Goal: Information Seeking & Learning: Learn about a topic

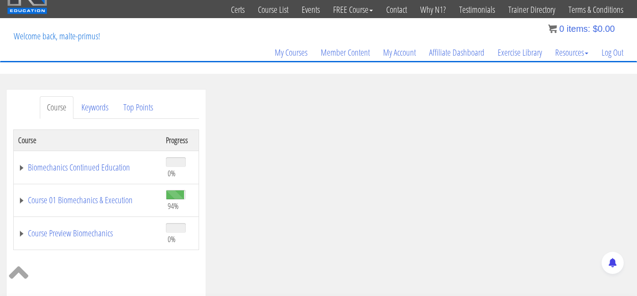
scroll to position [28, 0]
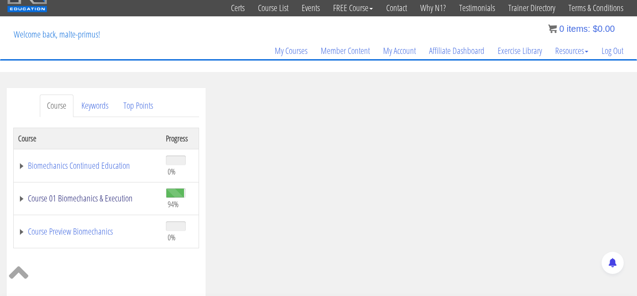
click at [24, 200] on link "Course 01 Biomechanics & Execution" at bounding box center [87, 198] width 139 height 9
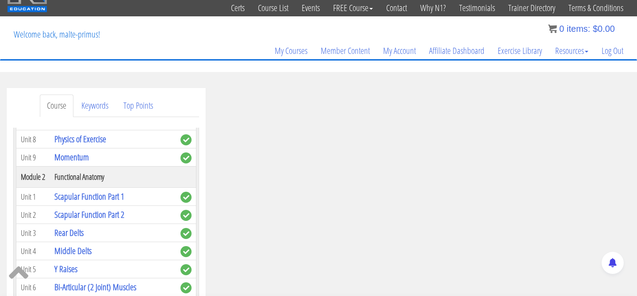
scroll to position [238, 0]
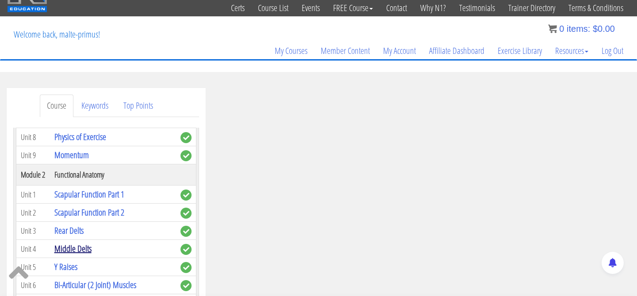
click at [64, 251] on link "Middle Delts" at bounding box center [72, 249] width 37 height 12
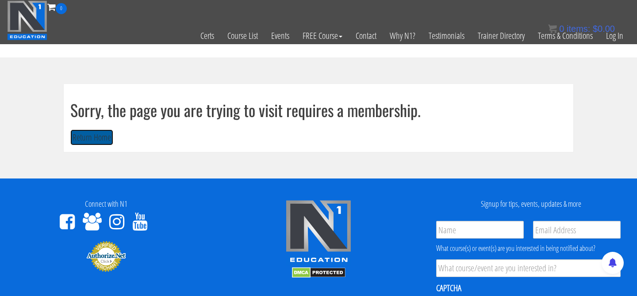
click at [88, 134] on button "Return Home" at bounding box center [91, 138] width 43 height 16
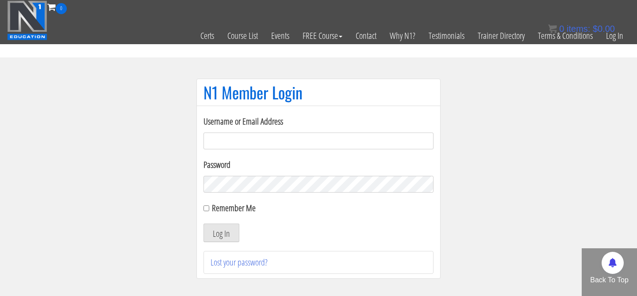
click at [211, 134] on input "Username or Email Address" at bounding box center [318, 141] width 230 height 17
type input "[EMAIL_ADDRESS][DOMAIN_NAME]"
click at [275, 133] on input "Username or Email Address" at bounding box center [318, 141] width 230 height 17
type input "malte@mtmgym.de"
click at [205, 208] on input "Remember Me" at bounding box center [206, 209] width 6 height 6
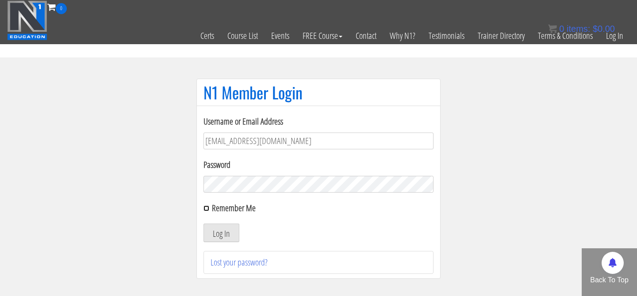
checkbox input "true"
click at [226, 235] on button "Log In" at bounding box center [221, 233] width 36 height 19
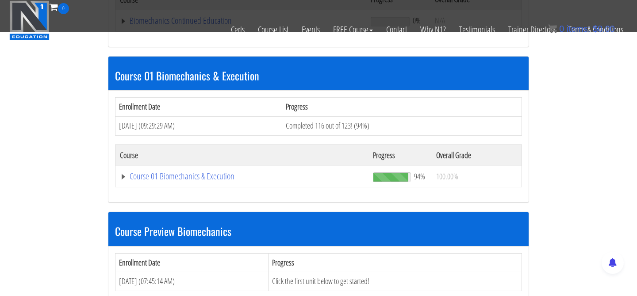
scroll to position [231, 0]
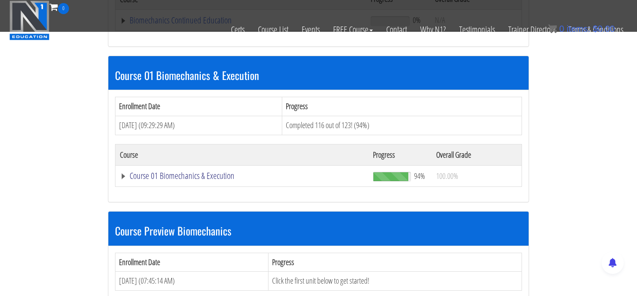
click at [125, 25] on link "Course 01 Biomechanics & Execution" at bounding box center [241, 20] width 242 height 9
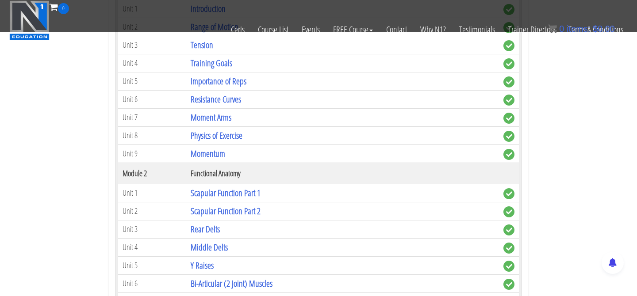
scroll to position [442, 0]
click at [195, 245] on link "Middle Delts" at bounding box center [209, 247] width 37 height 12
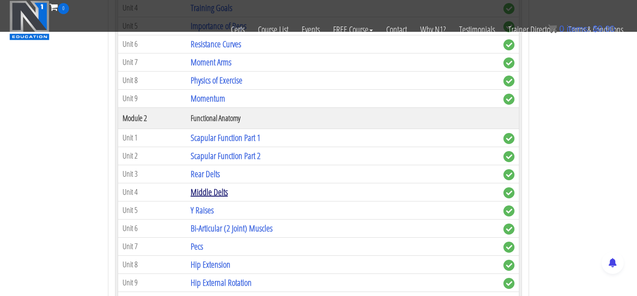
scroll to position [498, 0]
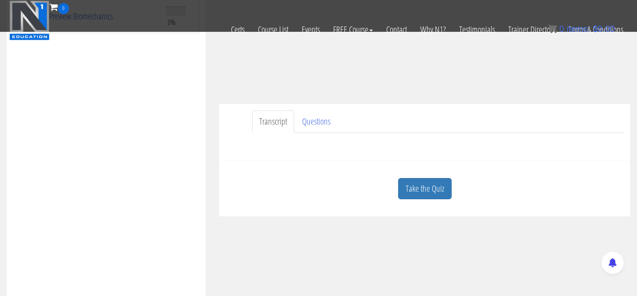
scroll to position [191, 0]
click at [426, 186] on link "Take the Quiz" at bounding box center [425, 186] width 54 height 22
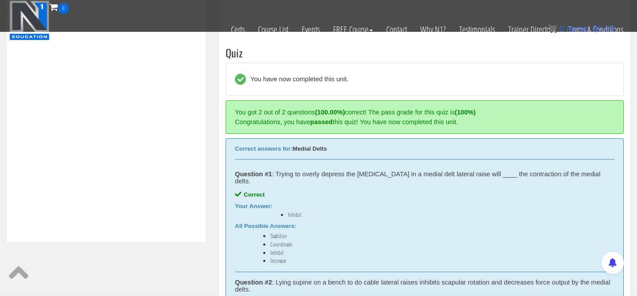
scroll to position [336, 0]
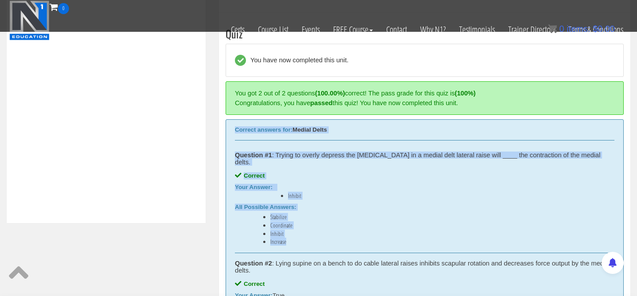
drag, startPoint x: 234, startPoint y: 130, endPoint x: 326, endPoint y: 237, distance: 141.1
click at [326, 237] on div "Correct answers for: Medial Delts Question #1 : Trying to overly depress the sc…" at bounding box center [425, 215] width 398 height 192
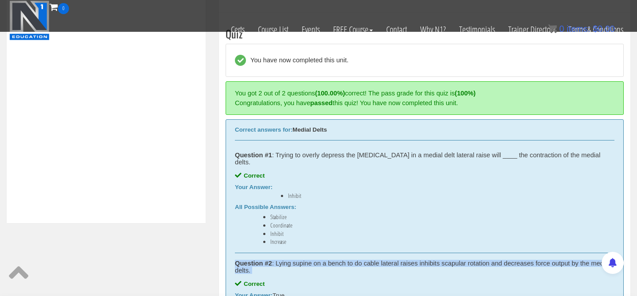
drag, startPoint x: 326, startPoint y: 237, endPoint x: 339, endPoint y: 268, distance: 33.7
click at [339, 268] on div "Correct answers for: Medial Delts Question #1 : Trying to overly depress the sc…" at bounding box center [425, 215] width 398 height 192
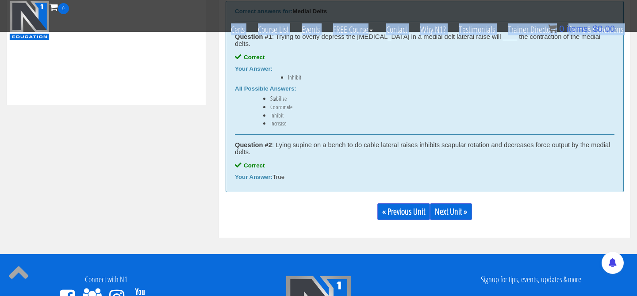
scroll to position [438, 0]
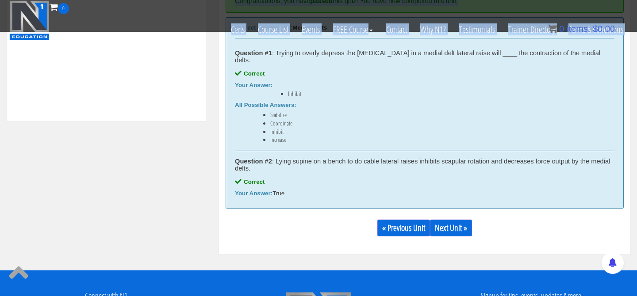
drag, startPoint x: 235, startPoint y: 126, endPoint x: 308, endPoint y: 185, distance: 93.5
click at [308, 185] on div "Correct answers for: Medial Delts Question #1 : Trying to overly depress the sc…" at bounding box center [425, 113] width 398 height 192
copy div "Correct answers for: Medial Delts Question #1 : Trying to overly depress the sc…"
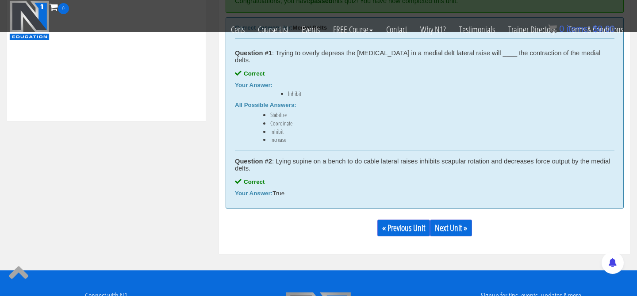
click at [344, 159] on div "Question #2 : Lying supine on a bench to do cable lateral raises inhibits scapu…" at bounding box center [424, 165] width 379 height 14
click at [448, 221] on link "Next Unit »" at bounding box center [451, 228] width 42 height 17
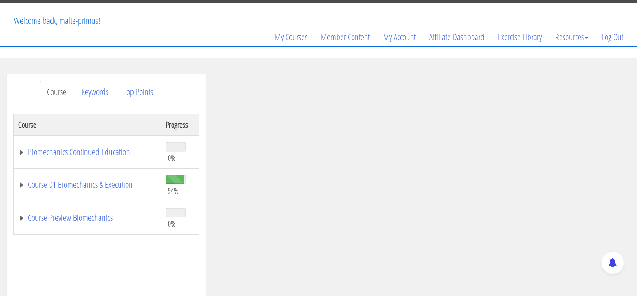
scroll to position [43, 0]
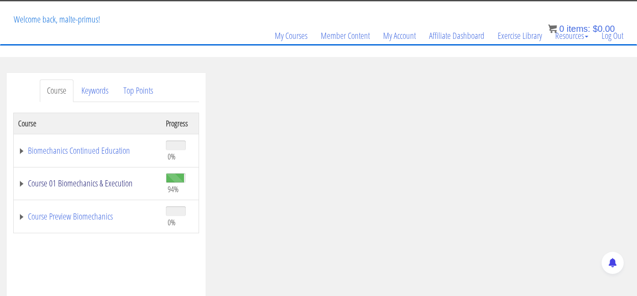
click at [18, 182] on link "Course 01 Biomechanics & Execution" at bounding box center [87, 183] width 139 height 9
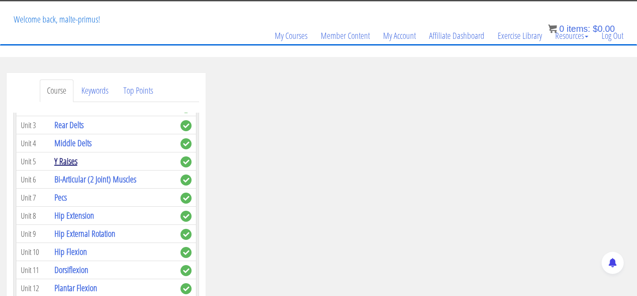
scroll to position [329, 0]
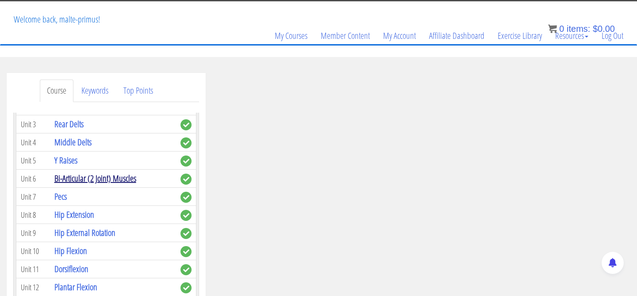
click at [78, 180] on link "Bi-Articular (2 Joint) Muscles" at bounding box center [95, 178] width 82 height 12
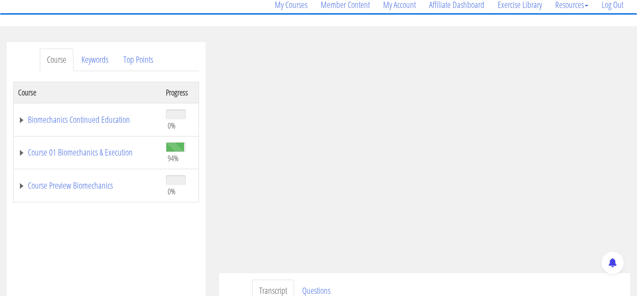
scroll to position [74, 0]
click at [22, 153] on link "Course 01 Biomechanics & Execution" at bounding box center [87, 152] width 139 height 9
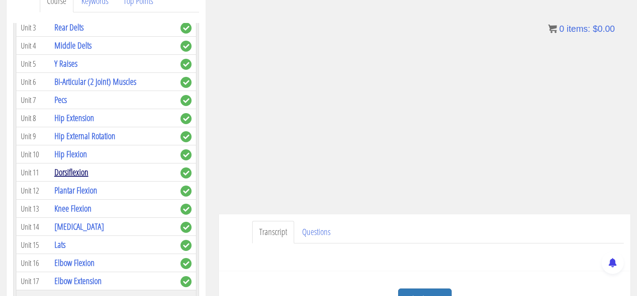
scroll to position [326, 0]
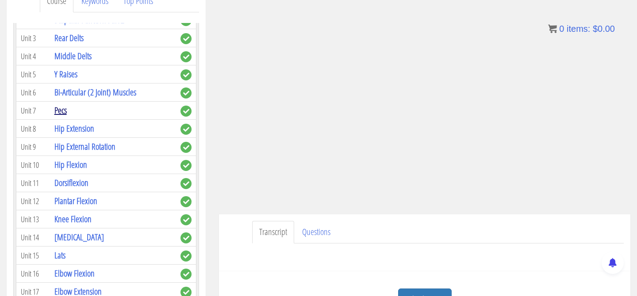
click at [65, 111] on link "Pecs" at bounding box center [60, 110] width 12 height 12
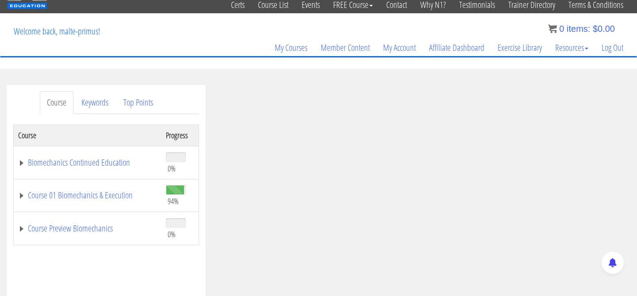
scroll to position [59, 0]
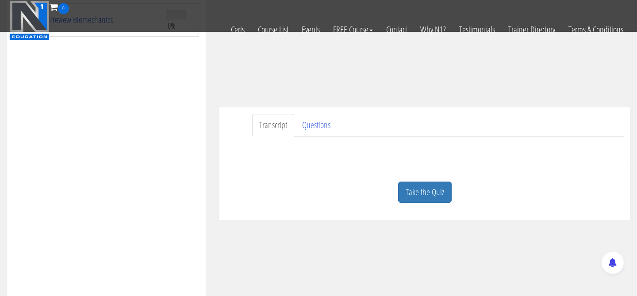
scroll to position [187, 0]
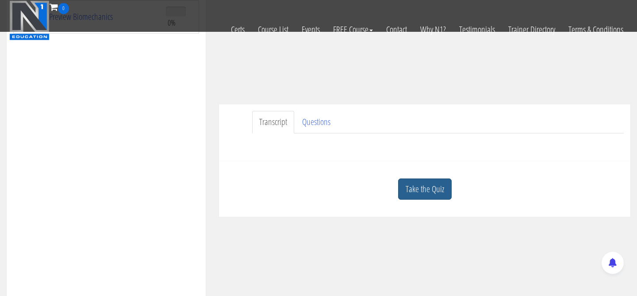
click at [412, 188] on link "Take the Quiz" at bounding box center [425, 190] width 54 height 22
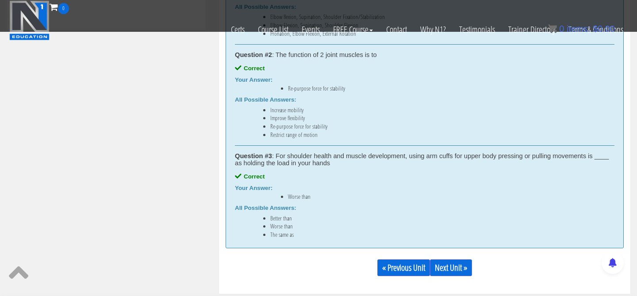
scroll to position [539, 0]
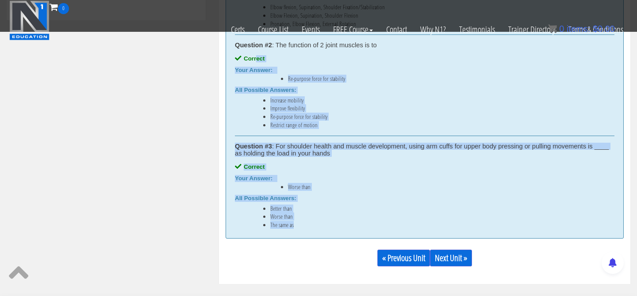
drag, startPoint x: 300, startPoint y: 229, endPoint x: 256, endPoint y: 60, distance: 174.6
click at [256, 60] on div "Correct answers for: Bi-Articular Muscles Question #1 : The biceps 3 functions …" at bounding box center [425, 77] width 398 height 322
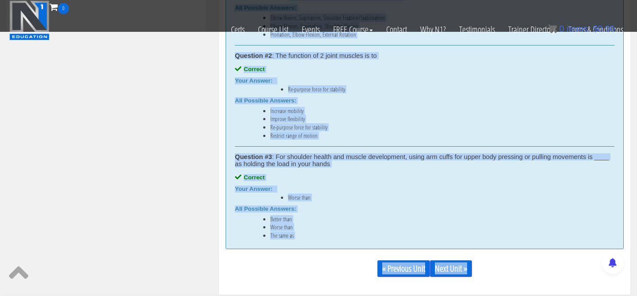
scroll to position [533, 0]
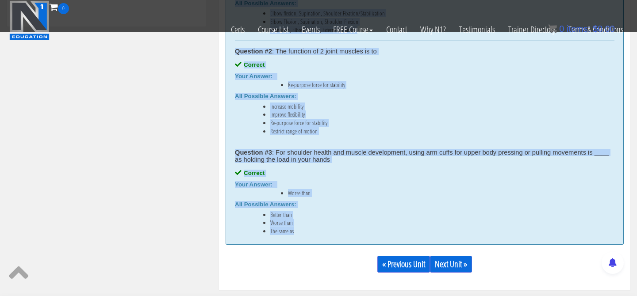
drag, startPoint x: 233, startPoint y: 96, endPoint x: 314, endPoint y: 234, distance: 160.0
click at [314, 234] on div "Correct answers for: Bi-Articular Muscles Question #1 : The biceps 3 functions …" at bounding box center [425, 84] width 398 height 322
copy div "Correct answers for: Bi-Articular Muscles Question #1 : The biceps 3 functions …"
click at [460, 263] on link "Next Unit »" at bounding box center [451, 264] width 42 height 17
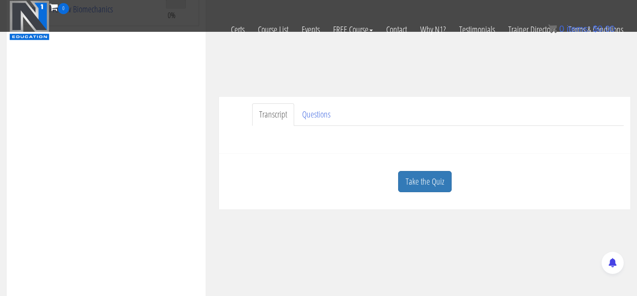
scroll to position [195, 0]
click at [422, 179] on link "Take the Quiz" at bounding box center [425, 182] width 54 height 22
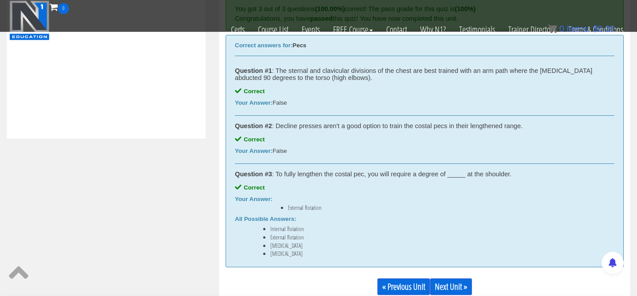
scroll to position [420, 0]
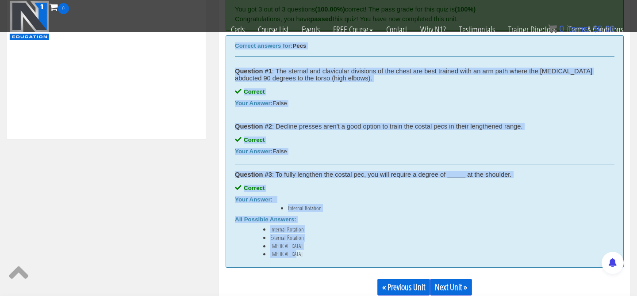
drag, startPoint x: 299, startPoint y: 257, endPoint x: 232, endPoint y: 46, distance: 220.7
click at [232, 46] on div "Correct answers for: Pecs Question #1 : The sternal and clavicular divisions of…" at bounding box center [425, 151] width 398 height 233
copy div "Correct answers for: Pecs Question #1 : The sternal and clavicular divisions of…"
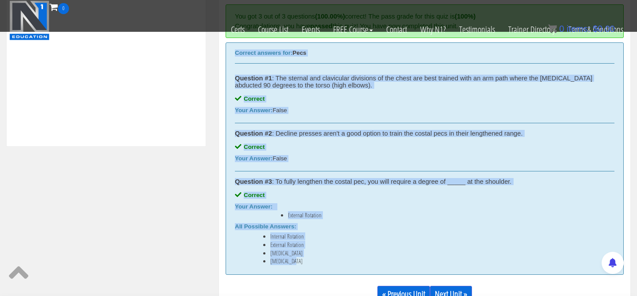
scroll to position [414, 0]
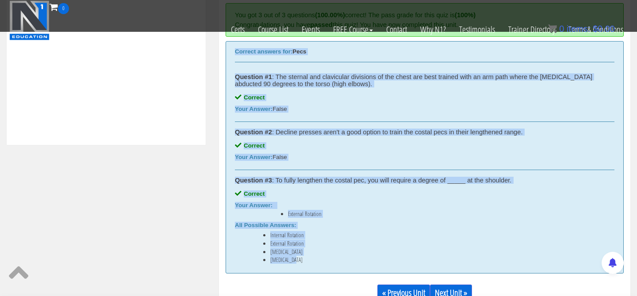
click at [441, 288] on link "Next Unit »" at bounding box center [451, 293] width 42 height 17
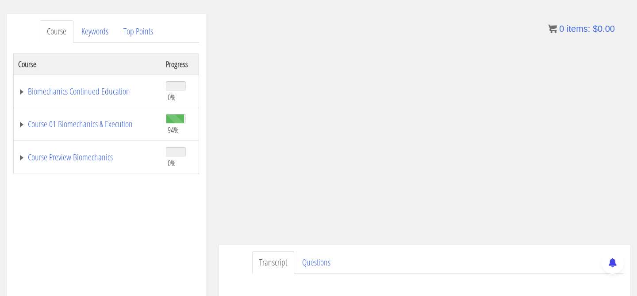
scroll to position [103, 0]
